Goal: Transaction & Acquisition: Download file/media

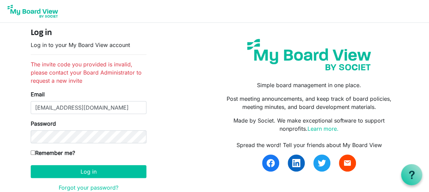
type input "[EMAIL_ADDRESS][DOMAIN_NAME]"
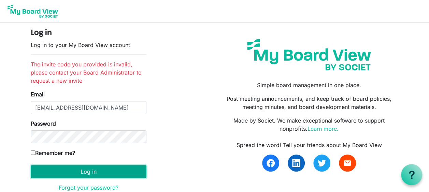
click at [68, 170] on button "Log in" at bounding box center [89, 171] width 116 height 13
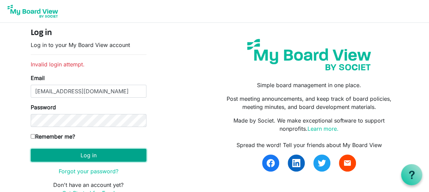
click at [79, 158] on button "Log in" at bounding box center [89, 155] width 116 height 13
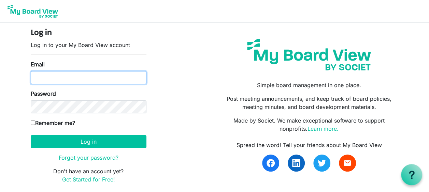
click at [72, 81] on input "Email" at bounding box center [89, 77] width 116 height 13
type input "[EMAIL_ADDRESS][DOMAIN_NAME]"
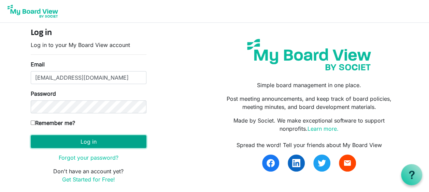
click at [84, 141] on button "Log in" at bounding box center [89, 141] width 116 height 13
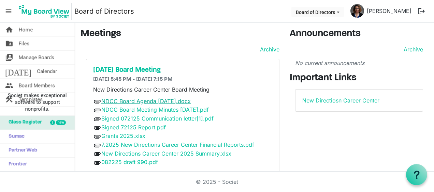
click at [155, 101] on link "NDCC Board Agenda [DATE].docx" at bounding box center [145, 101] width 89 height 7
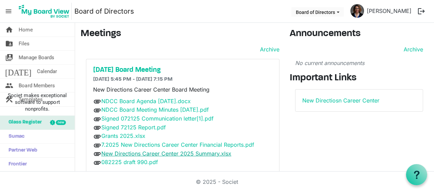
click at [167, 154] on link "New Directions Career Center 2025 Summary.xlsx" at bounding box center [166, 153] width 130 height 7
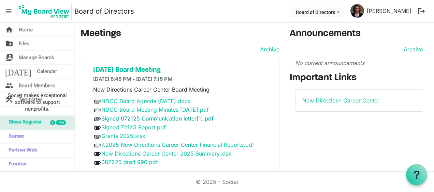
click at [174, 119] on link "Signed 072125 Communication letter[1].pdf" at bounding box center [157, 118] width 112 height 7
click at [139, 102] on link "NDCC Board Agenda [DATE].docx" at bounding box center [145, 101] width 89 height 7
click at [420, 9] on button "logout" at bounding box center [421, 11] width 14 height 14
